Goal: Task Accomplishment & Management: Manage account settings

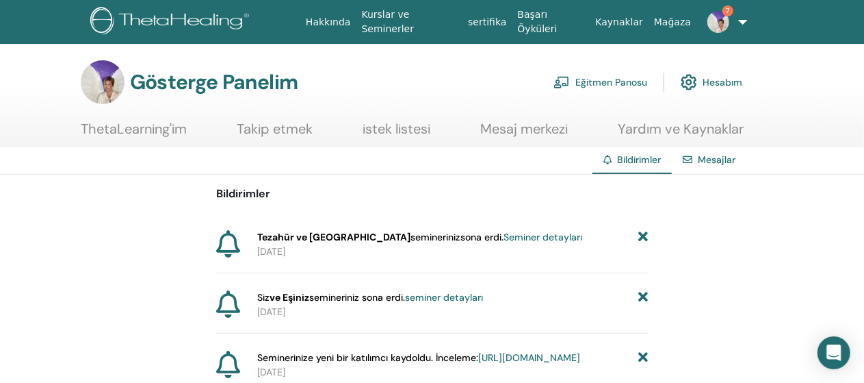
click at [504, 233] on font "Seminer detayları" at bounding box center [543, 237] width 79 height 12
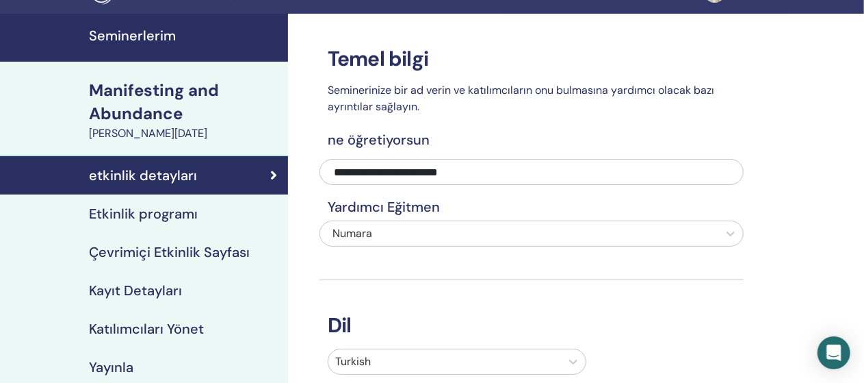
scroll to position [27, 0]
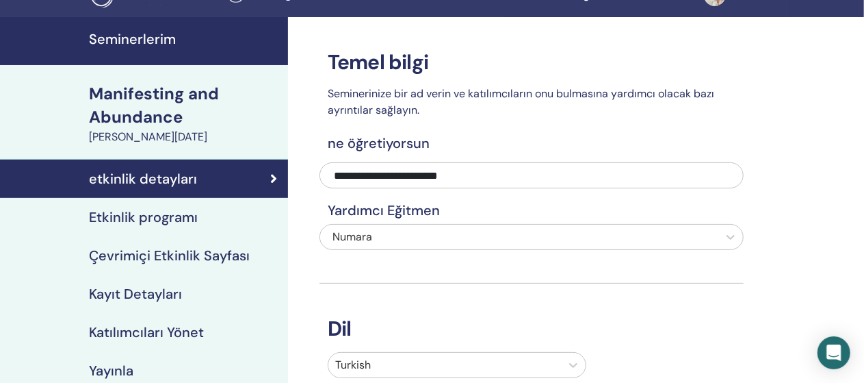
click at [158, 291] on h4 "Kayıt Detayları" at bounding box center [135, 293] width 93 height 16
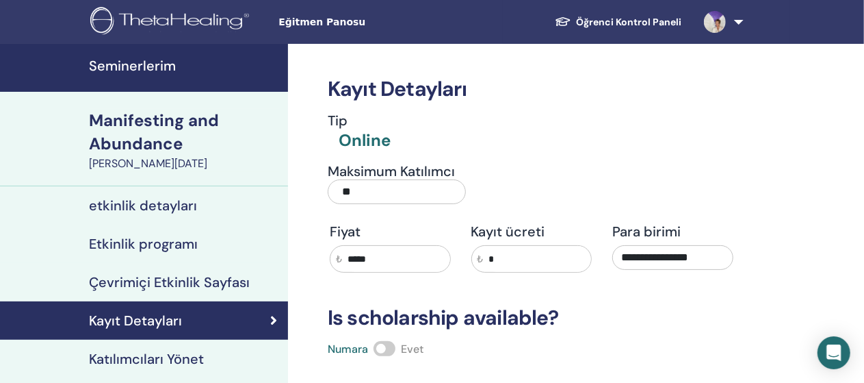
click at [512, 25] on ul "Öğrenci Kontrol Paneli GK Gülnur Korkmaz ThetaLearning'im ThetaHealer'larım Sem…" at bounding box center [646, 22] width 287 height 44
click at [330, 25] on span "Eğitmen Panosu" at bounding box center [381, 22] width 205 height 14
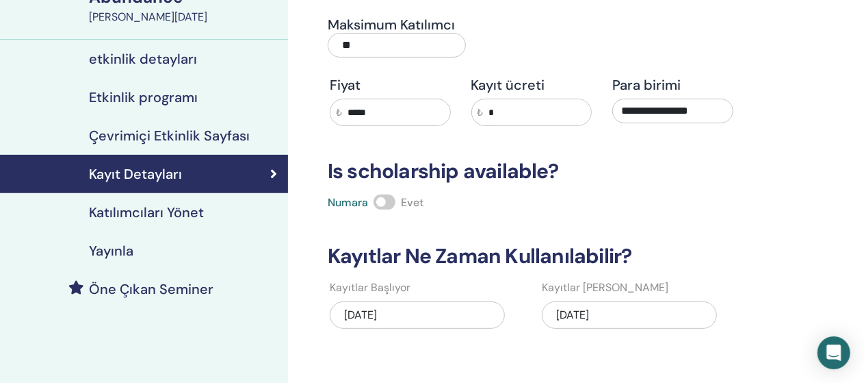
scroll to position [147, 0]
click at [134, 209] on h4 "Katılımcıları Yönet" at bounding box center [146, 211] width 115 height 16
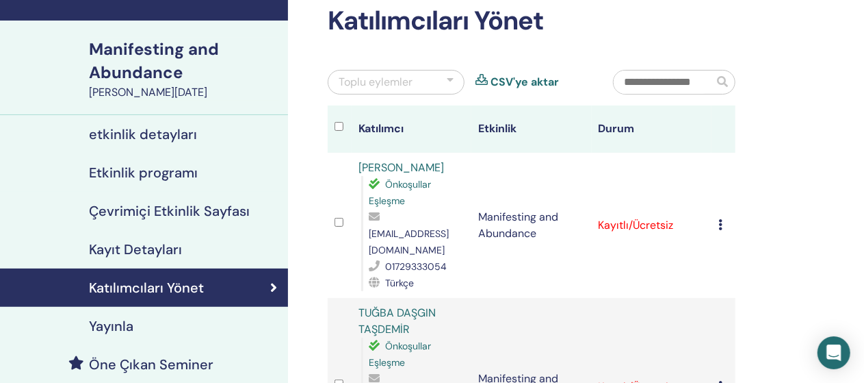
scroll to position [103, 0]
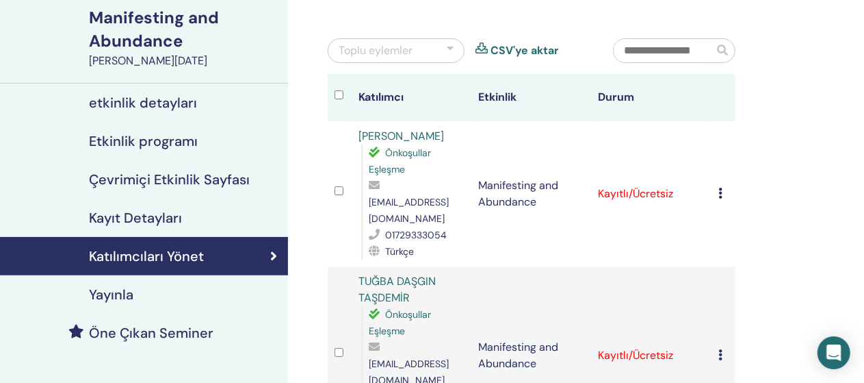
click at [133, 218] on h4 "Kayıt Detayları" at bounding box center [135, 217] width 93 height 16
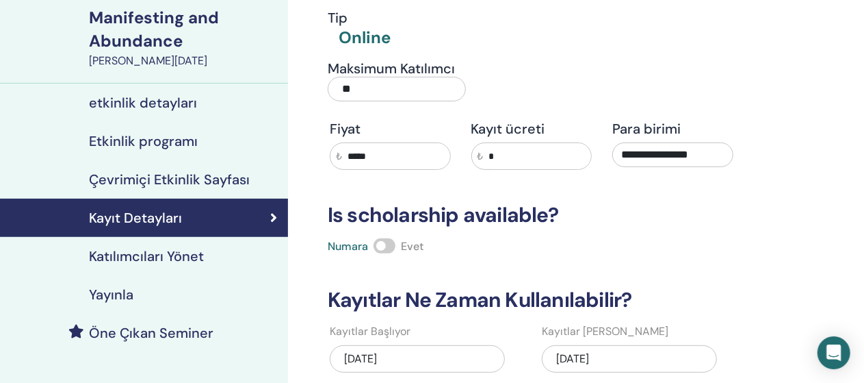
click at [190, 179] on h4 "Çevrimiçi Etkinlik Sayfası" at bounding box center [169, 179] width 161 height 16
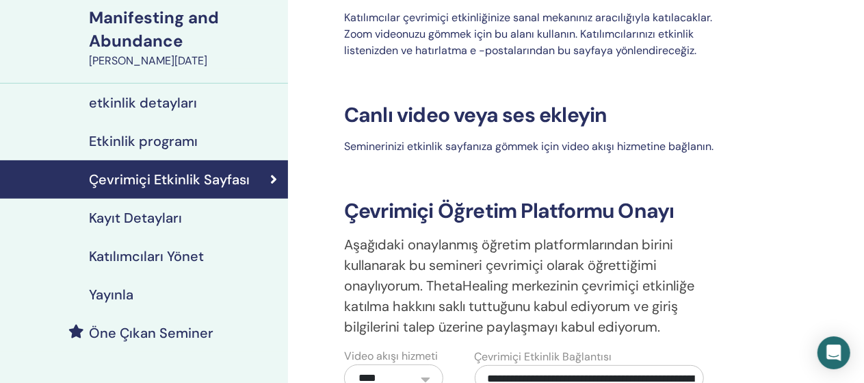
click at [126, 293] on h4 "Yayınla" at bounding box center [111, 294] width 44 height 16
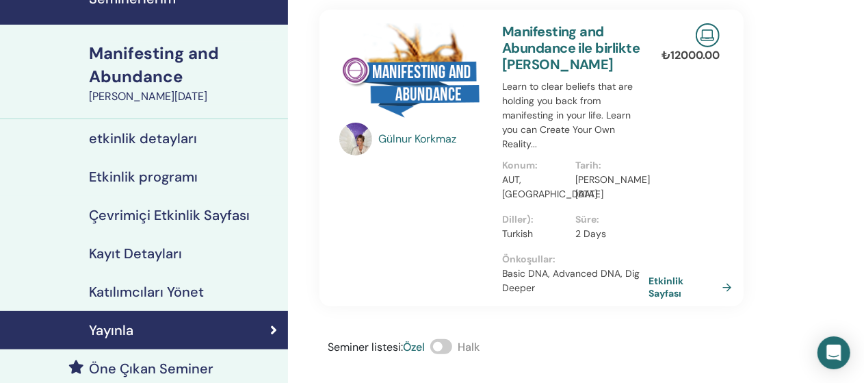
scroll to position [66, 0]
click at [162, 253] on h4 "Kayıt Detayları" at bounding box center [135, 254] width 93 height 16
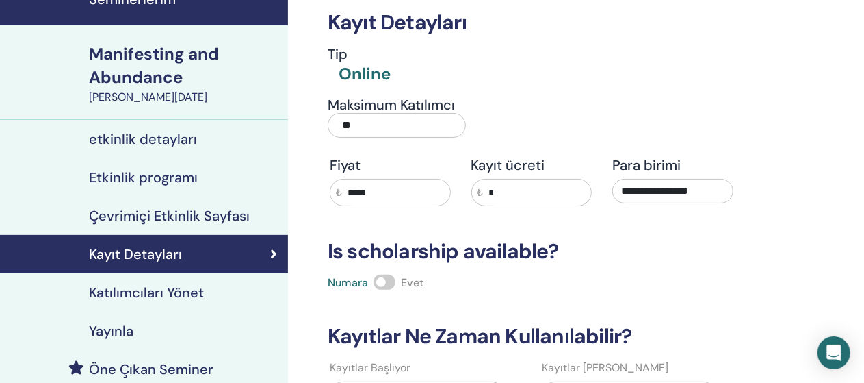
click at [164, 292] on h4 "Katılımcıları Yönet" at bounding box center [146, 292] width 115 height 16
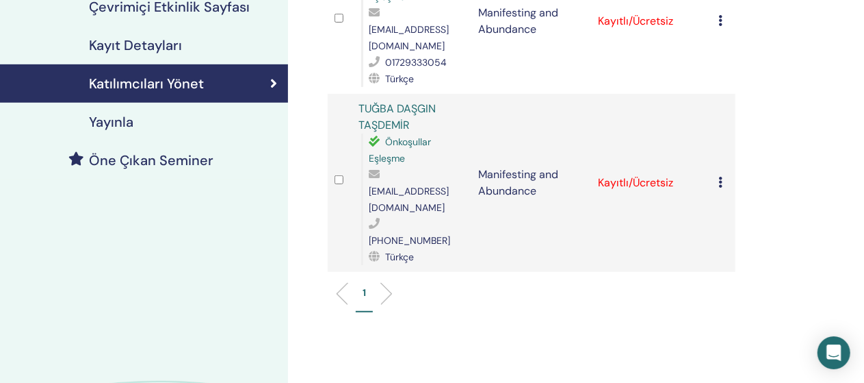
scroll to position [274, 0]
click at [717, 149] on td "Kaydı İptal Et Otomatik onaylama Ücretli Olarak İşaretle Ödenmemiş olarak işare…" at bounding box center [724, 183] width 24 height 178
click at [719, 177] on icon at bounding box center [721, 182] width 4 height 11
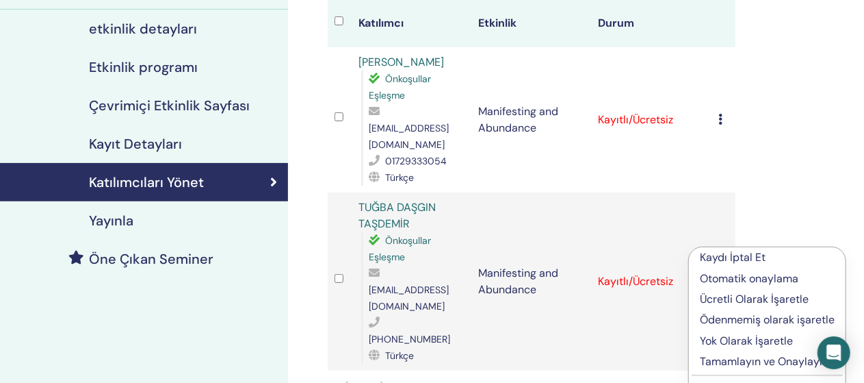
scroll to position [176, 0]
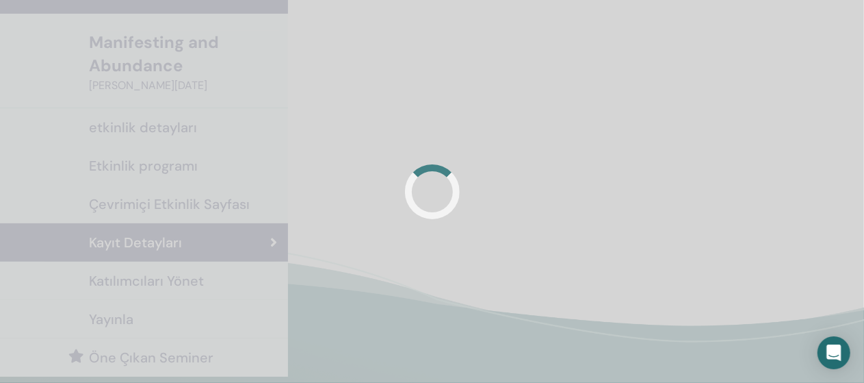
scroll to position [66, 0]
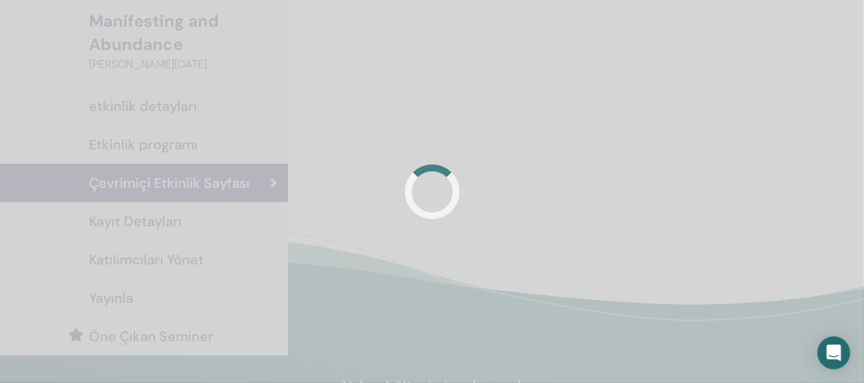
scroll to position [103, 0]
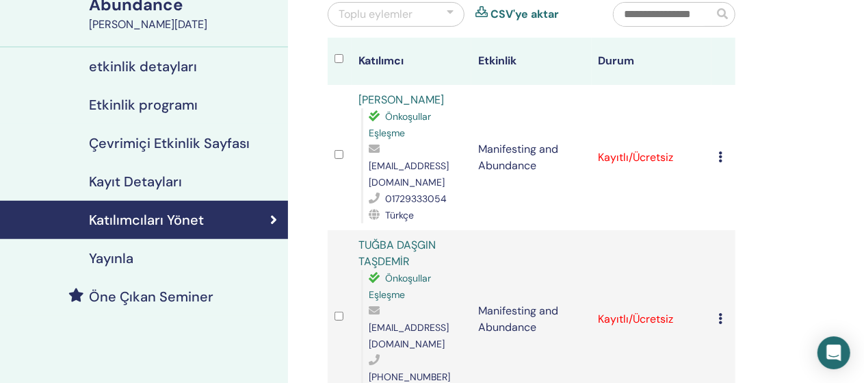
scroll to position [147, 0]
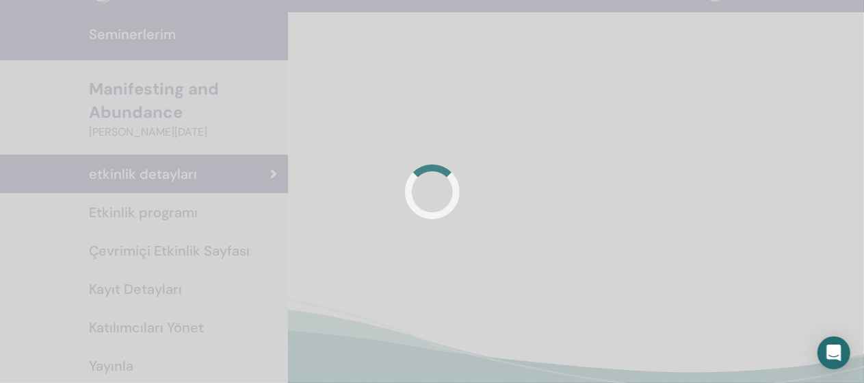
scroll to position [27, 0]
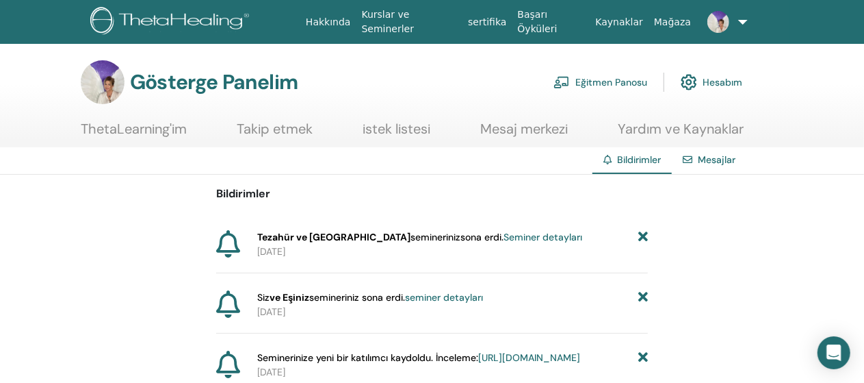
click at [459, 299] on font "seminer detayları" at bounding box center [444, 297] width 78 height 12
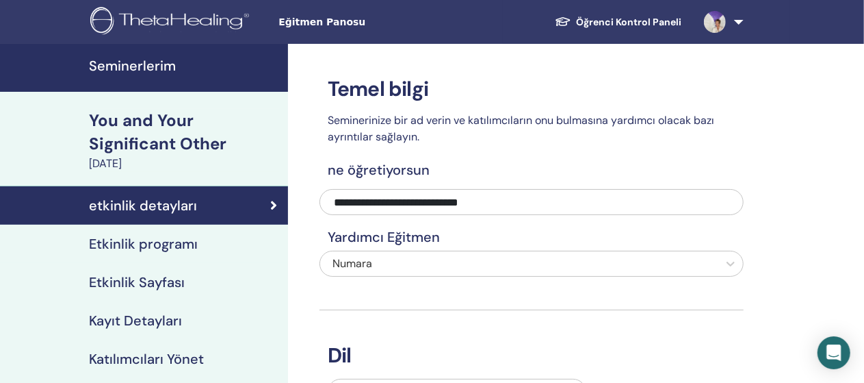
scroll to position [101, 0]
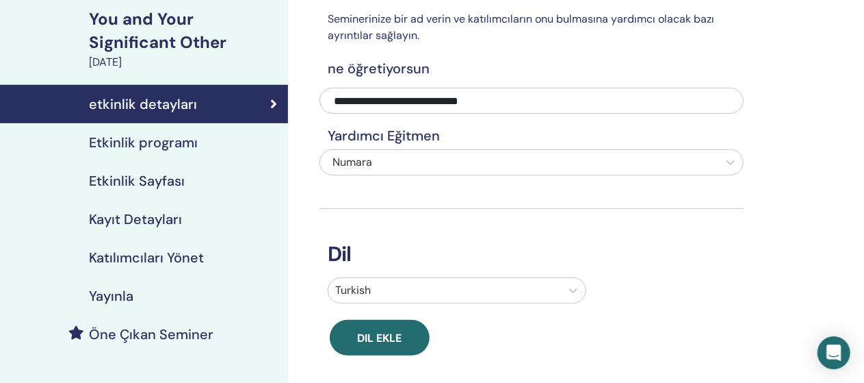
click at [159, 261] on h4 "Katılımcıları Yönet" at bounding box center [146, 257] width 115 height 16
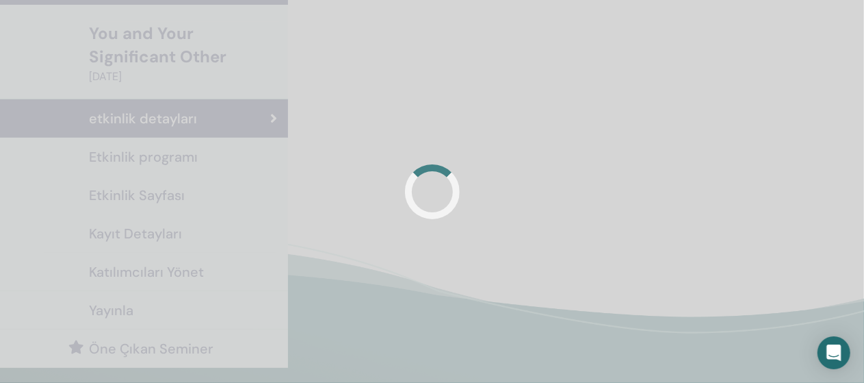
scroll to position [101, 0]
